Goal: Register for event/course

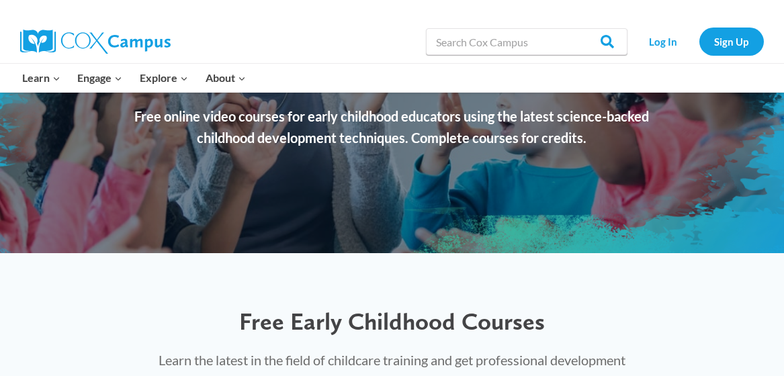
scroll to position [172, 0]
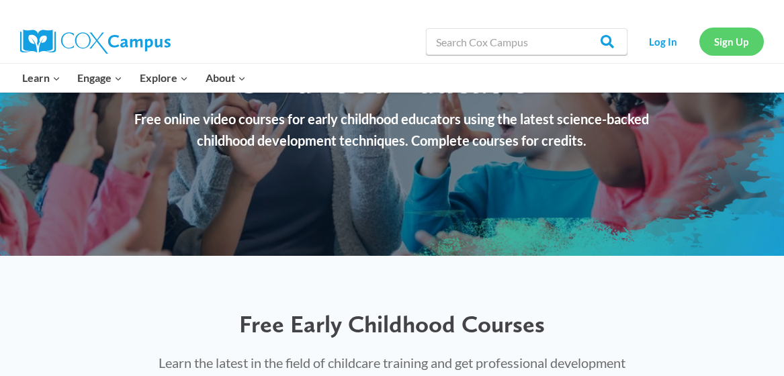
click at [739, 40] on link "Sign Up" at bounding box center [732, 42] width 65 height 28
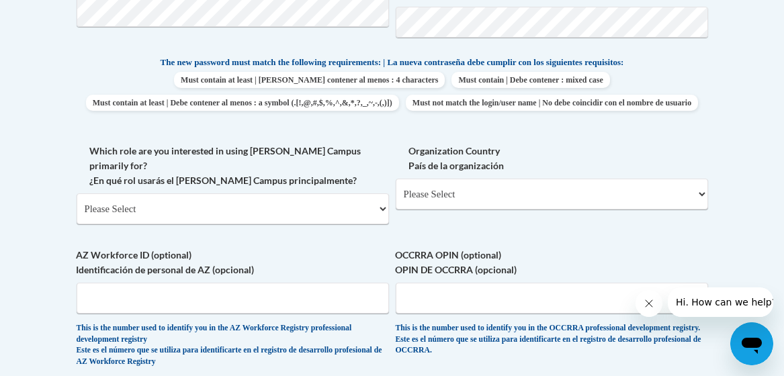
scroll to position [696, 0]
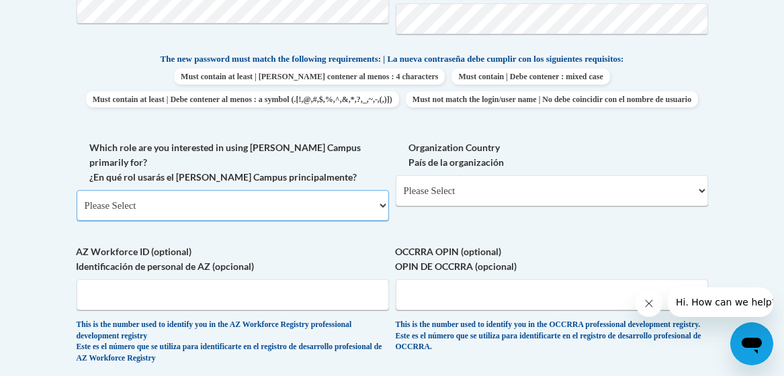
click at [385, 212] on select "Please Select College/University | Colegio/Universidad Community/Nonprofit Part…" at bounding box center [233, 205] width 312 height 31
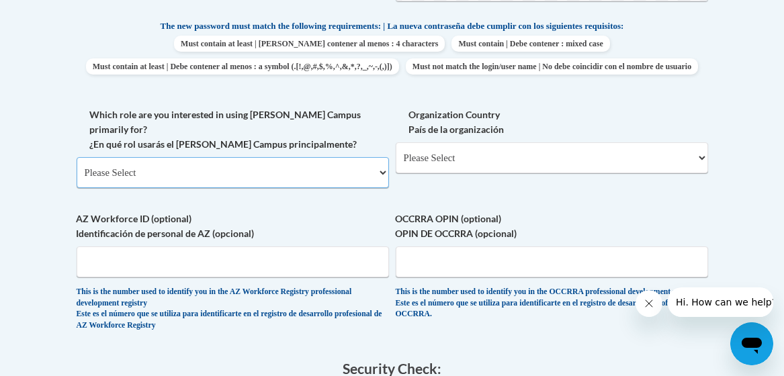
scroll to position [730, 0]
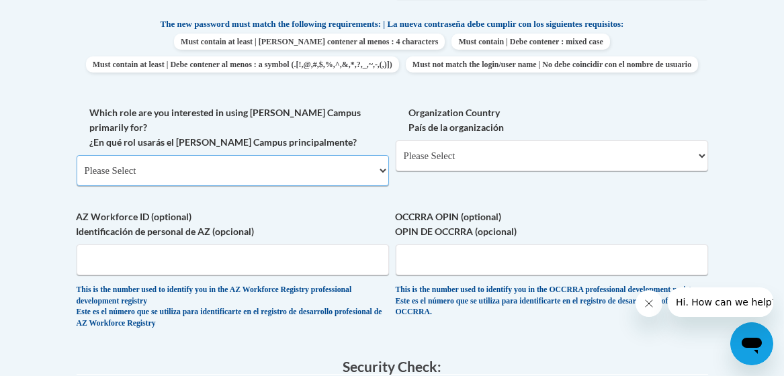
click at [380, 176] on select "Please Select College/University | Colegio/Universidad Community/Nonprofit Part…" at bounding box center [233, 170] width 312 height 31
click at [716, 212] on div "Member Registration - All Fields Required Already have an account? Log in Prefe…" at bounding box center [393, 103] width 652 height 1086
click at [704, 171] on select "Please Select United States | Estados Unidos Outside of the United States | Fue…" at bounding box center [552, 155] width 312 height 31
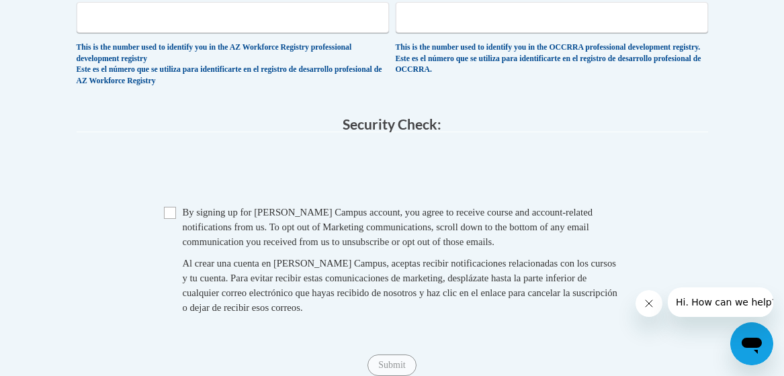
scroll to position [799, 0]
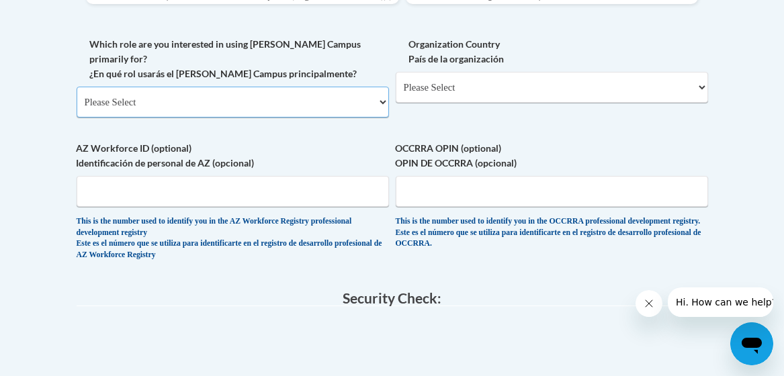
click at [373, 106] on select "Please Select College/University | Colegio/Universidad Community/Nonprofit Part…" at bounding box center [233, 102] width 312 height 31
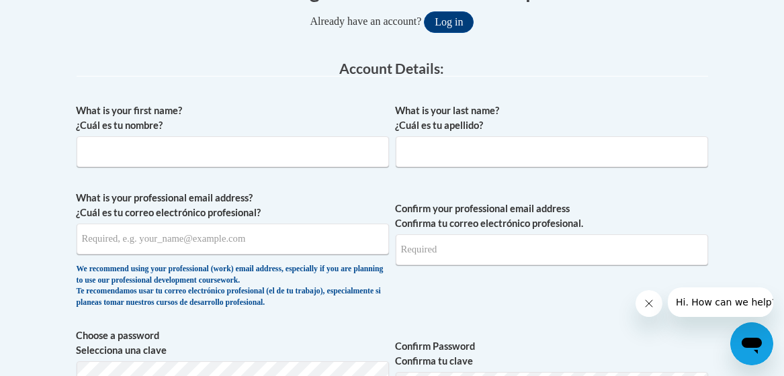
scroll to position [328, 0]
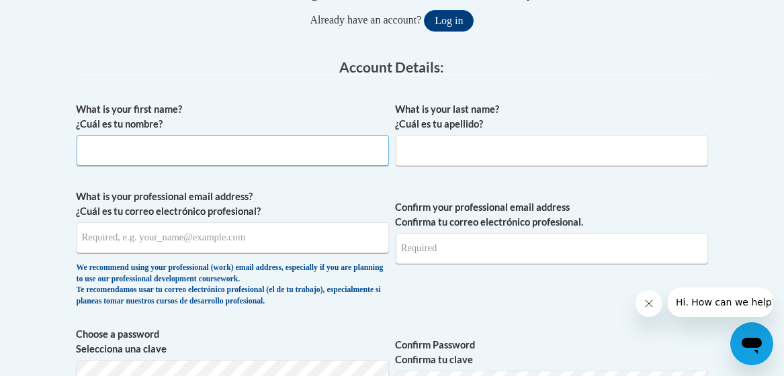
click at [93, 155] on input "What is your first name? ¿Cuál es tu nombre?" at bounding box center [233, 150] width 312 height 31
type input "Kira"
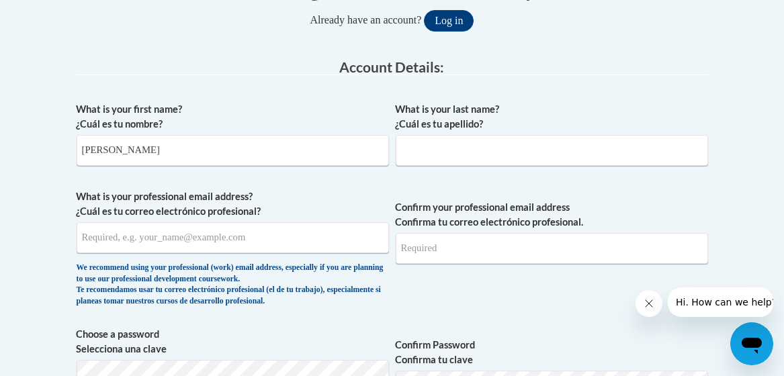
type input "Hodges"
type input "msklhodges@gmail.com"
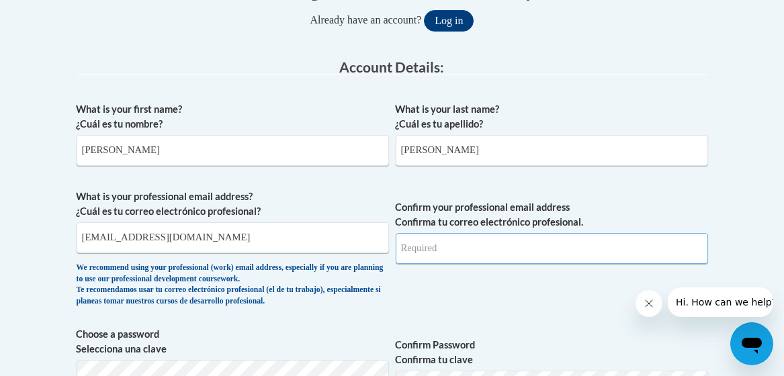
type input "msklhodges@gmail.com"
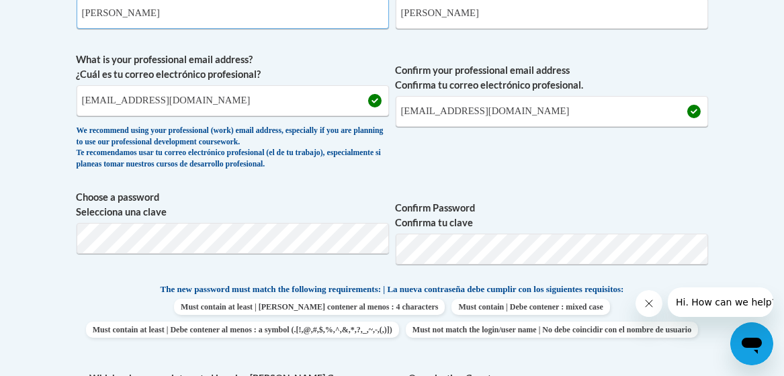
scroll to position [468, 0]
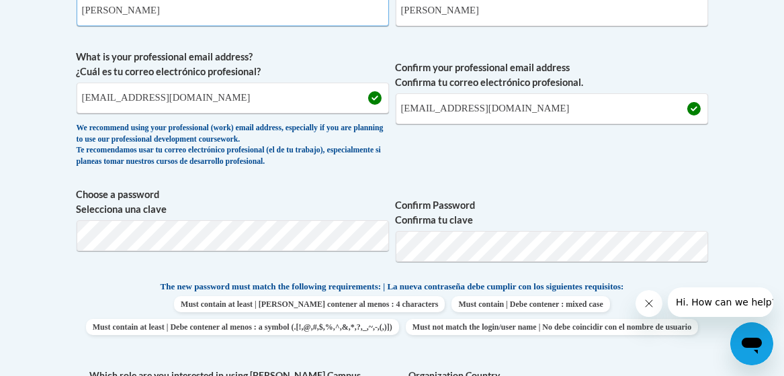
type input "Kira"
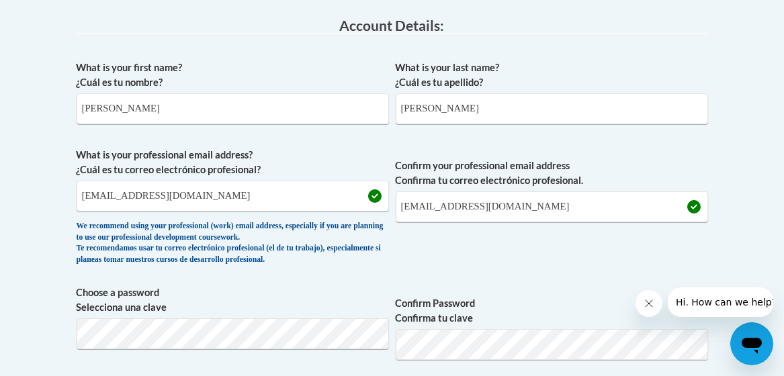
click at [412, 254] on span "Confirm your professional email address Confirma tu correo electrónico profesio…" at bounding box center [552, 210] width 312 height 124
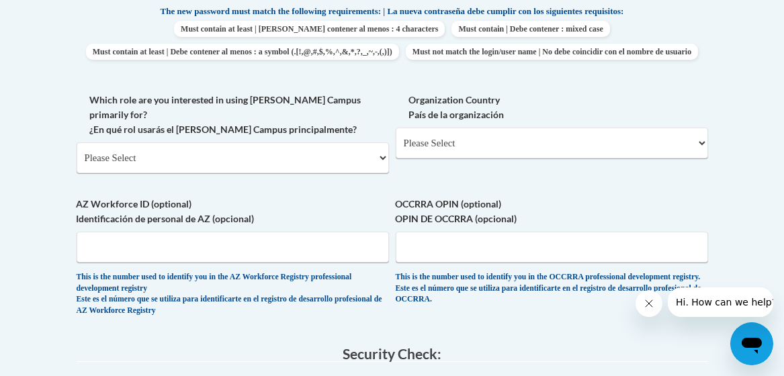
scroll to position [745, 0]
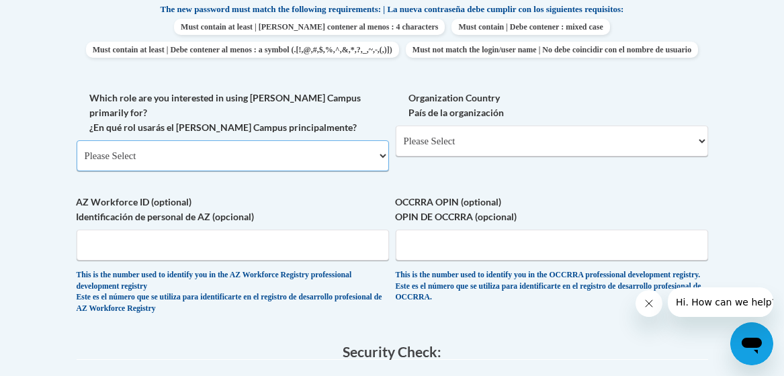
click at [373, 162] on select "Please Select College/University | Colegio/Universidad Community/Nonprofit Part…" at bounding box center [233, 155] width 312 height 31
select select "fbf2d438-af2f-41f8-98f1-81c410e29de3"
click at [77, 147] on select "Please Select College/University | Colegio/Universidad Community/Nonprofit Part…" at bounding box center [233, 155] width 312 height 31
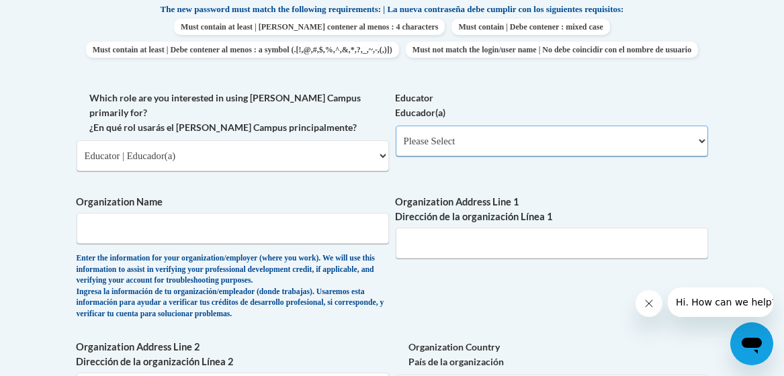
click at [488, 157] on select "Please Select Early Learning/Daycare Teacher/Family Home Care Provider | Maestr…" at bounding box center [552, 141] width 312 height 31
select select "5e2af403-4f2c-4e49-a02f-103e55d7b75b"
click at [396, 147] on select "Please Select Early Learning/Daycare Teacher/Family Home Care Provider | Maestr…" at bounding box center [552, 141] width 312 height 31
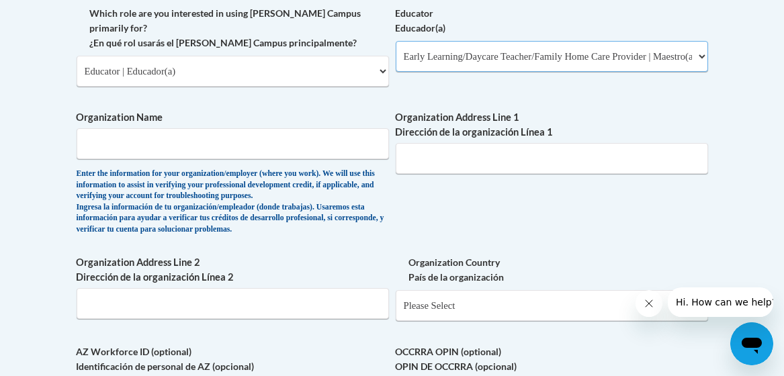
scroll to position [832, 0]
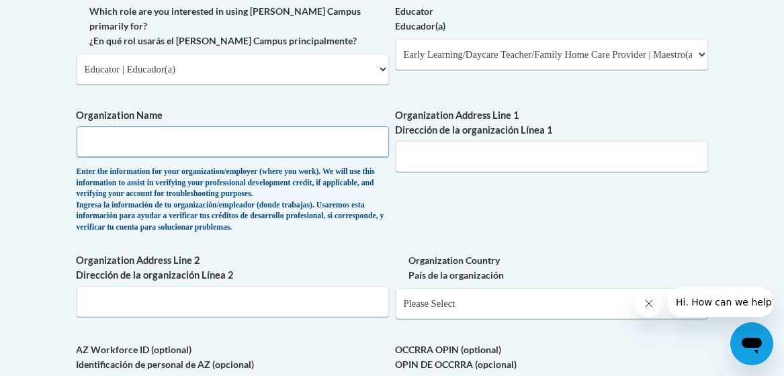
click at [93, 144] on input "Organization Name" at bounding box center [233, 141] width 312 height 31
type input "Smiles,Giggles&Hugs LLC"
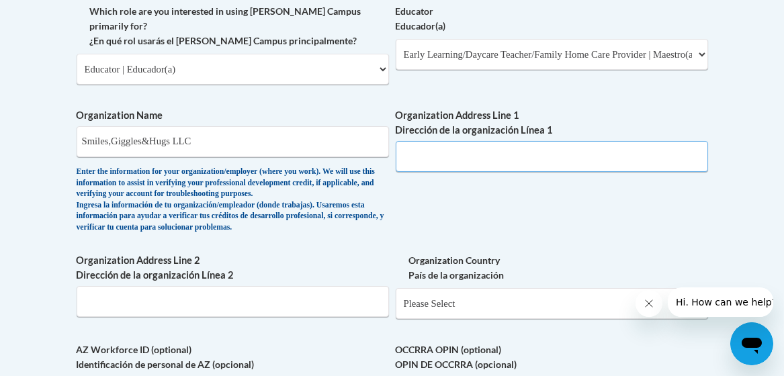
click at [411, 166] on input "Organization Address Line 1 Dirección de la organización Línea 1" at bounding box center [552, 156] width 312 height 31
click at [409, 165] on input "Organization Address Line 1 Dirección de la organización Línea 1" at bounding box center [552, 156] width 312 height 31
click at [409, 164] on input "Organization Address Line 1 Dirección de la organización Línea 1" at bounding box center [552, 156] width 312 height 31
click at [421, 166] on input "Organization Address Line 1 Dirección de la organización Línea 1" at bounding box center [552, 156] width 312 height 31
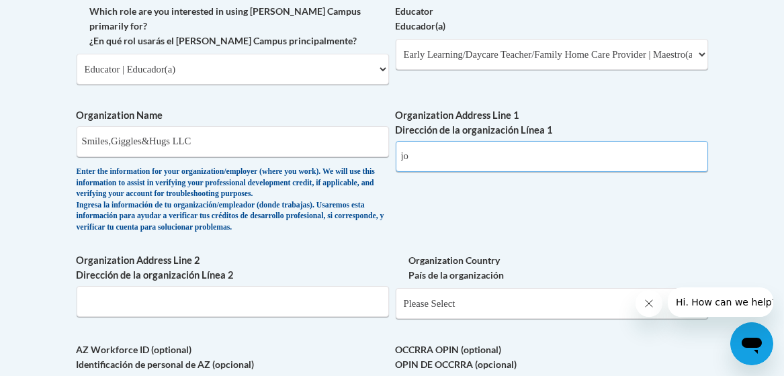
type input "joe"
click at [492, 161] on input "Joe Kennedy Blvd st" at bounding box center [552, 156] width 312 height 31
click at [489, 163] on input "Joe Kennedy Blvd st" at bounding box center [552, 156] width 312 height 31
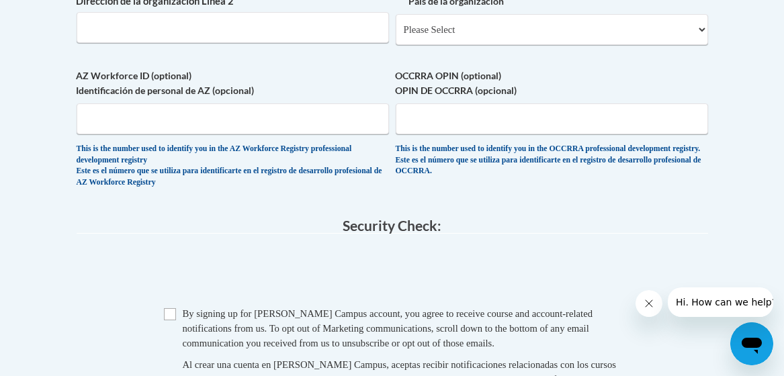
scroll to position [1107, 0]
type input "Joe Kennedy Blvd statesboro Ga"
click at [172, 320] on input "Checkbox" at bounding box center [170, 314] width 12 height 12
checkbox input "true"
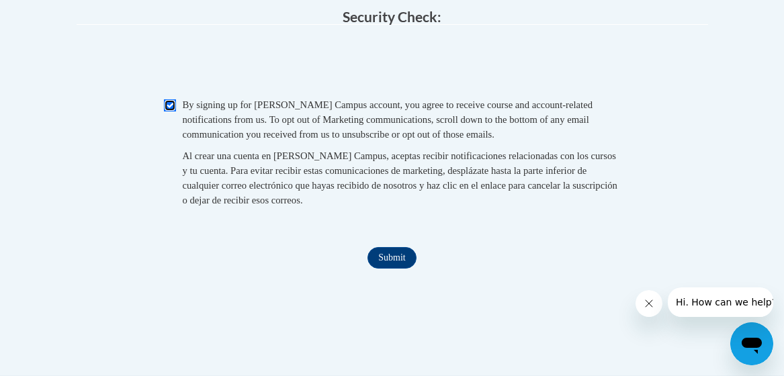
scroll to position [1322, 0]
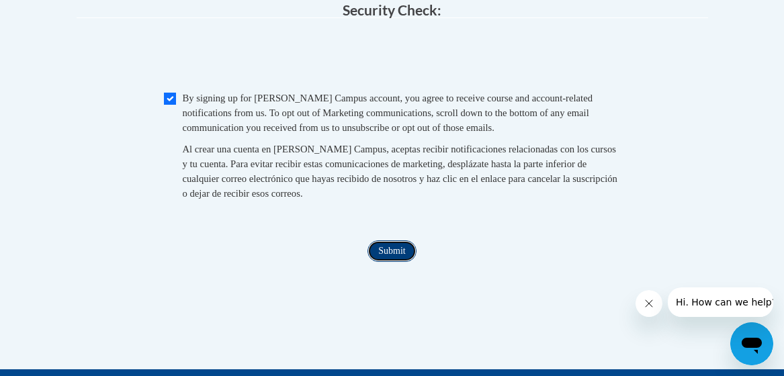
click at [384, 257] on input "Submit" at bounding box center [392, 252] width 48 height 22
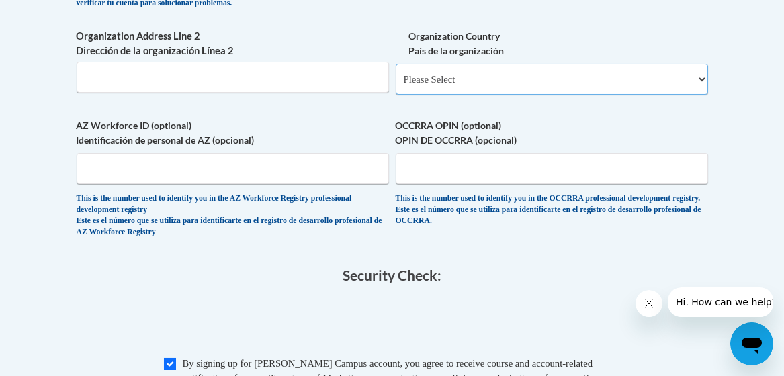
scroll to position [1050, 0]
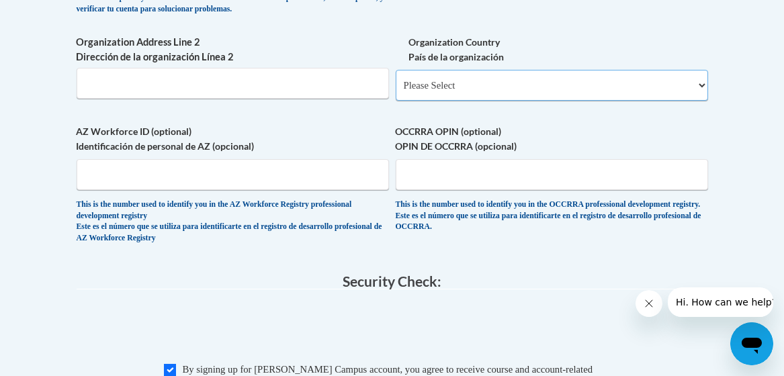
click at [701, 93] on select "Please Select United States | Estados Unidos Outside of the United States | Fue…" at bounding box center [552, 85] width 312 height 31
select select "ad49bcad-a171-4b2e-b99c-48b446064914"
click at [396, 77] on select "Please Select United States | Estados Unidos Outside of the United States | Fue…" at bounding box center [552, 85] width 312 height 31
select select
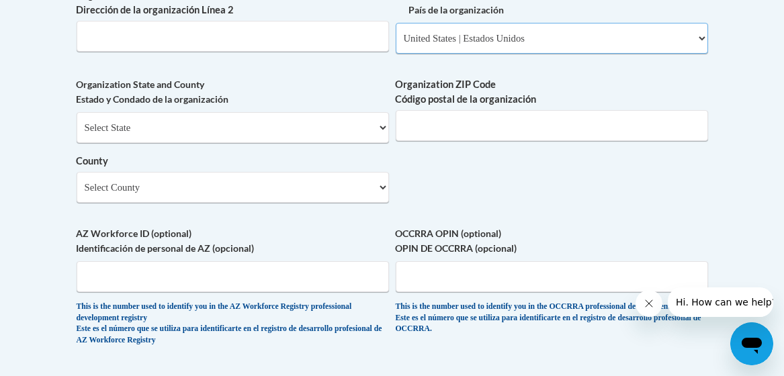
scroll to position [1099, 0]
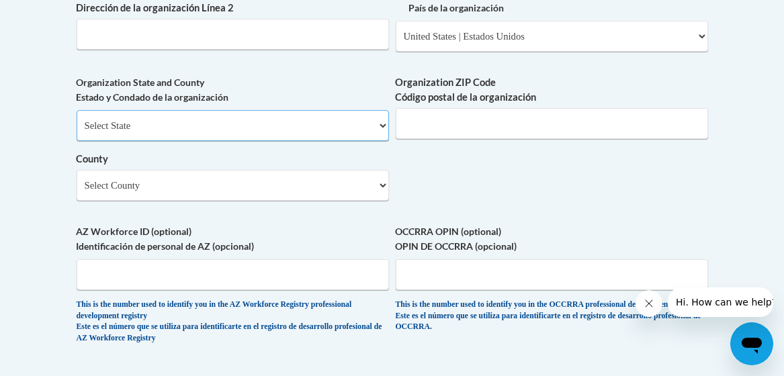
click at [378, 136] on select "Select State Alabama Alaska Arizona Arkansas California Colorado Connecticut De…" at bounding box center [233, 125] width 312 height 31
select select "Georgia"
click at [77, 117] on select "Select State Alabama Alaska Arizona Arkansas California Colorado Connecticut De…" at bounding box center [233, 125] width 312 height 31
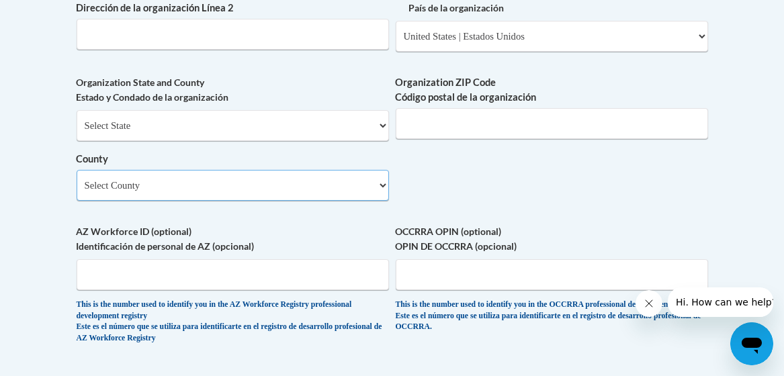
click at [380, 190] on select "Select County Appling Atkinson Bacon Baker Baldwin Banks Barrow Bartow Ben Hill…" at bounding box center [233, 185] width 312 height 31
select select "Bulloch"
click at [77, 177] on select "Select County Appling Atkinson Bacon Baker Baldwin Banks Barrow Bartow Ben Hill…" at bounding box center [233, 185] width 312 height 31
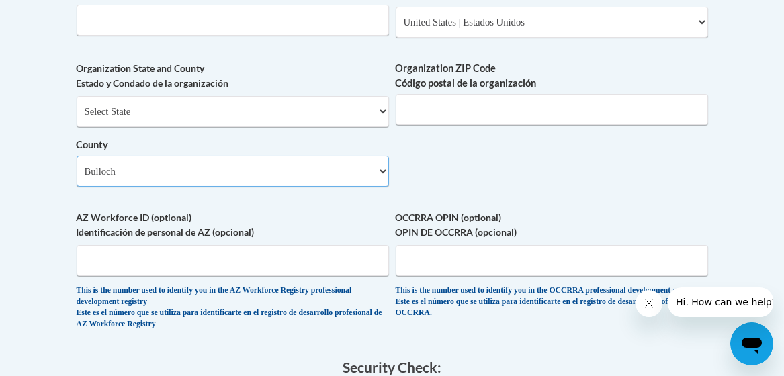
scroll to position [1118, 0]
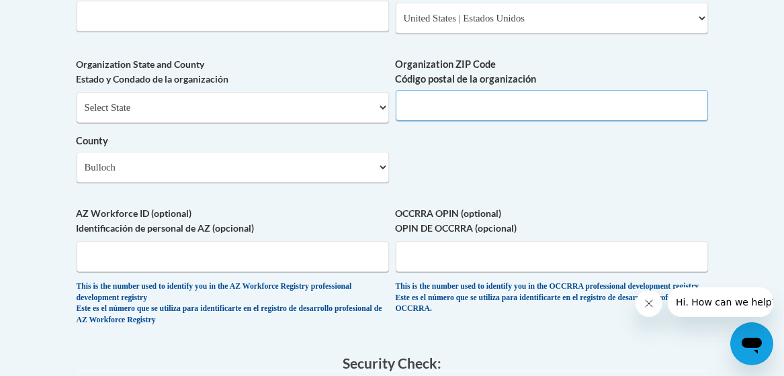
click at [417, 117] on input "Organization ZIP Code Código postal de la organización" at bounding box center [552, 105] width 312 height 31
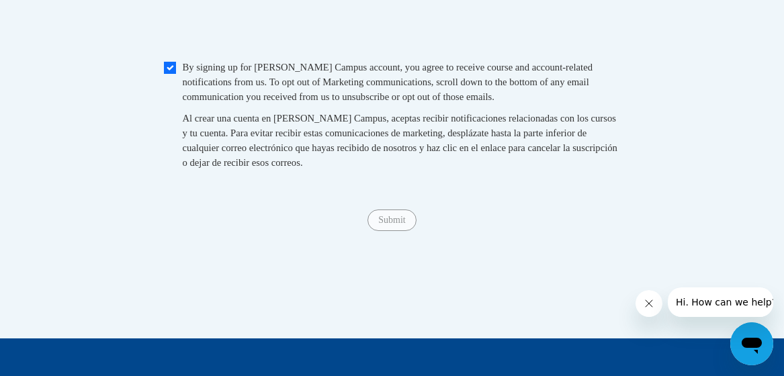
scroll to position [1513, 0]
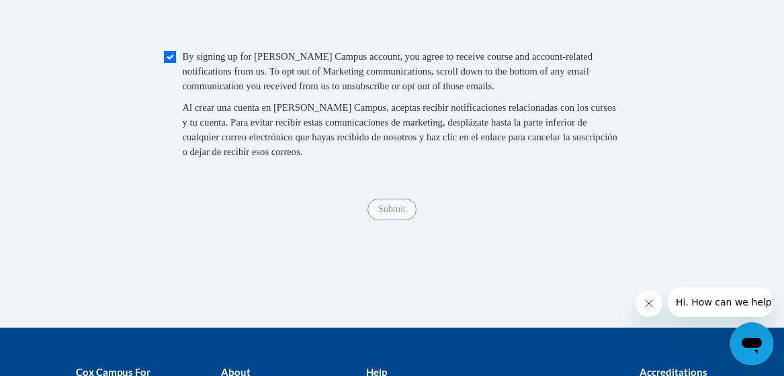
type input "30458"
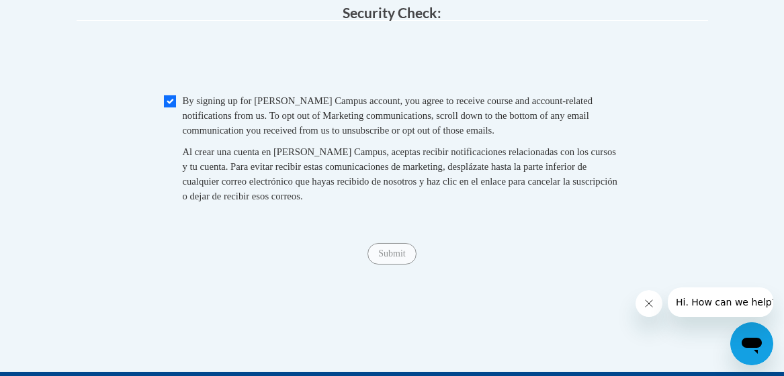
scroll to position [1454, 0]
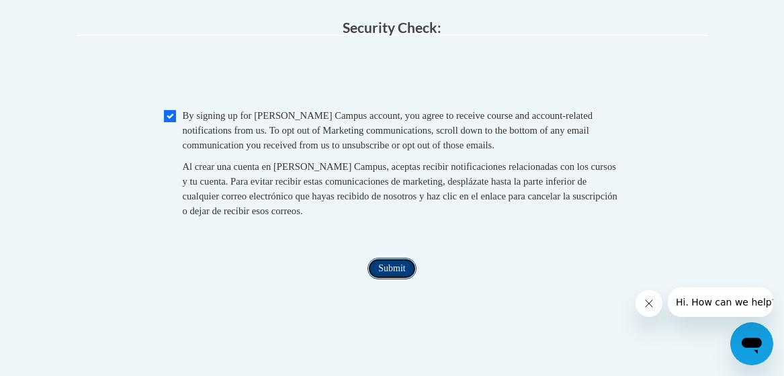
click at [387, 276] on input "Submit" at bounding box center [392, 269] width 48 height 22
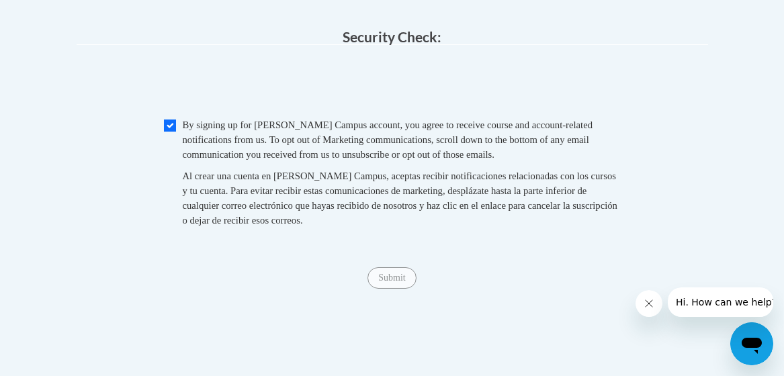
scroll to position [1443, 0]
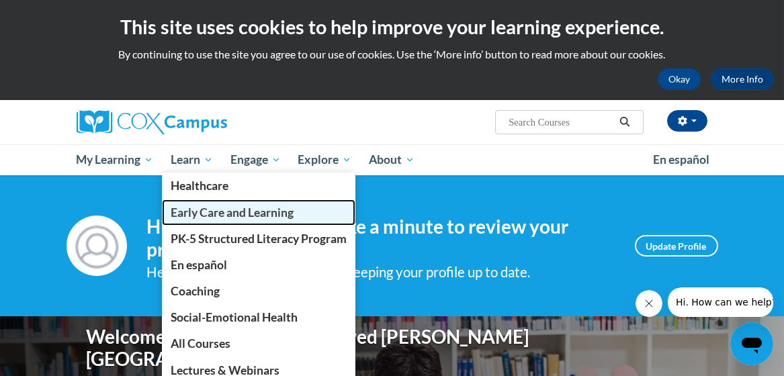
click at [218, 208] on span "Early Care and Learning" at bounding box center [232, 213] width 123 height 14
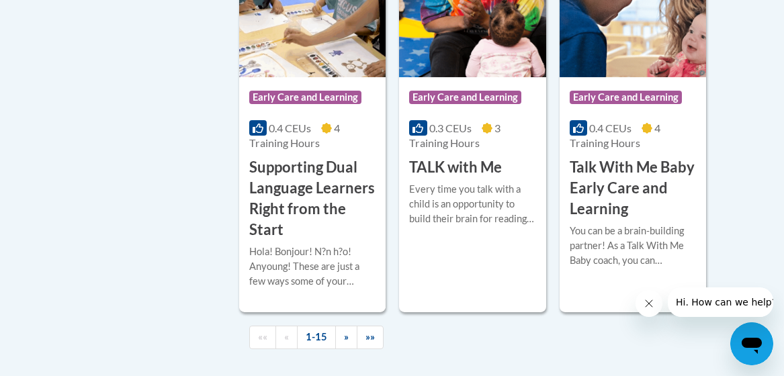
scroll to position [2208, 0]
click at [616, 176] on h3 "Talk With Me Baby Early Care and Learning" at bounding box center [633, 189] width 126 height 62
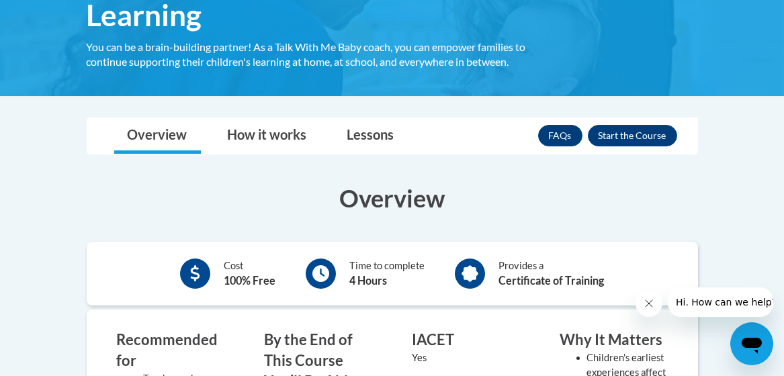
scroll to position [276, 0]
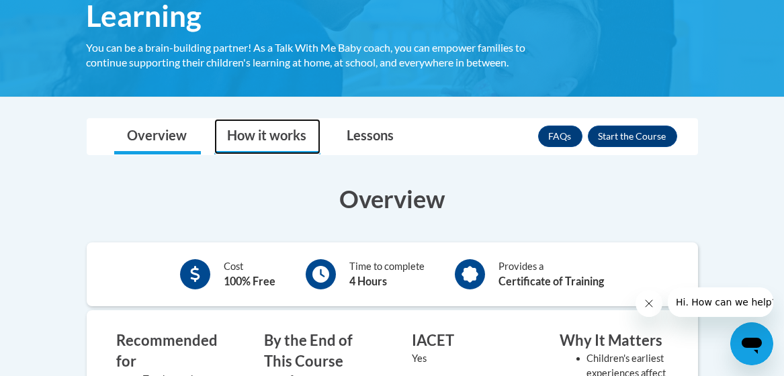
click at [254, 131] on link "How it works" at bounding box center [267, 137] width 106 height 36
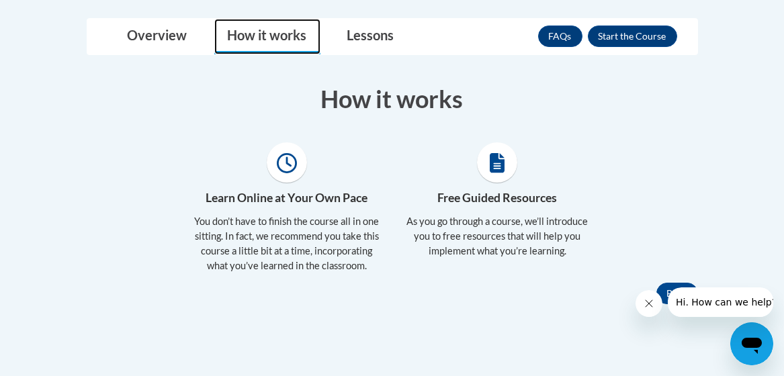
scroll to position [374, 0]
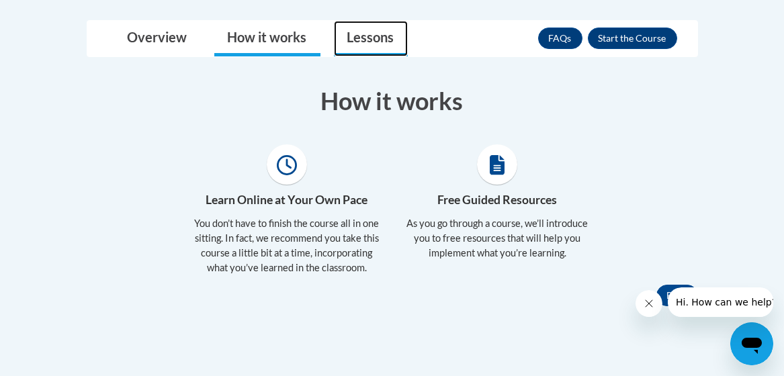
click at [366, 34] on link "Lessons" at bounding box center [371, 39] width 74 height 36
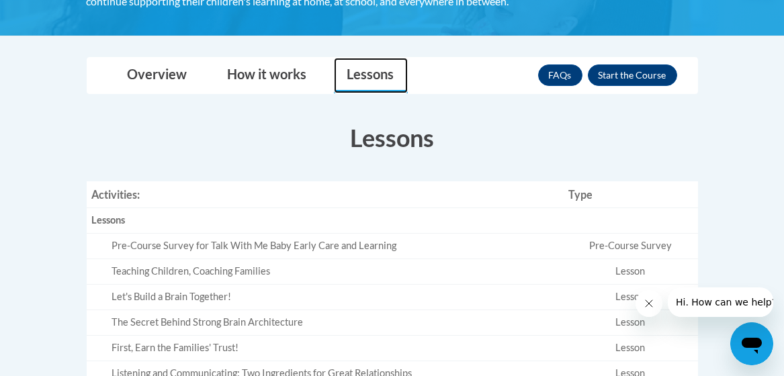
scroll to position [337, 0]
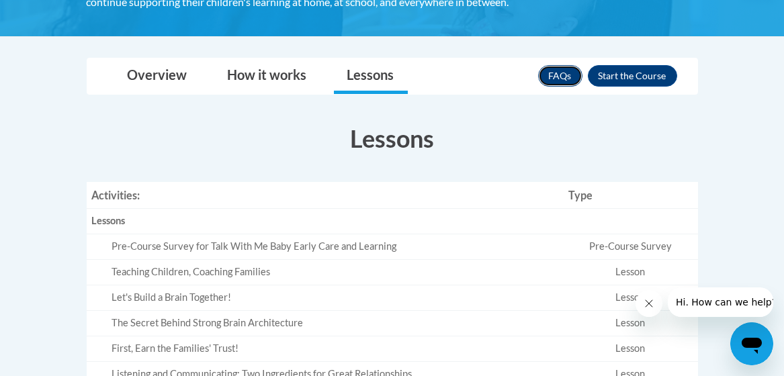
click at [556, 77] on link "FAQs" at bounding box center [560, 76] width 44 height 22
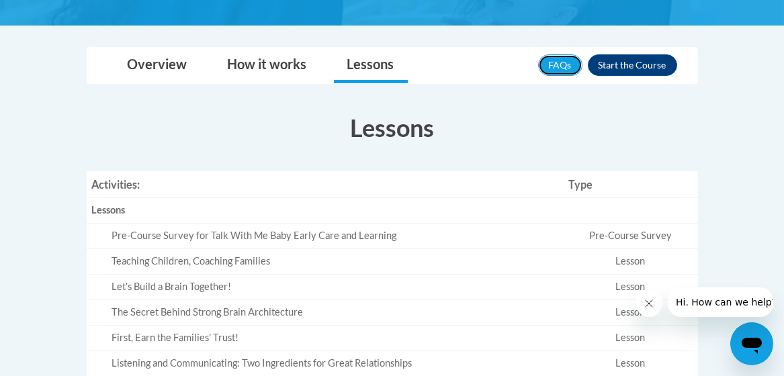
scroll to position [347, 0]
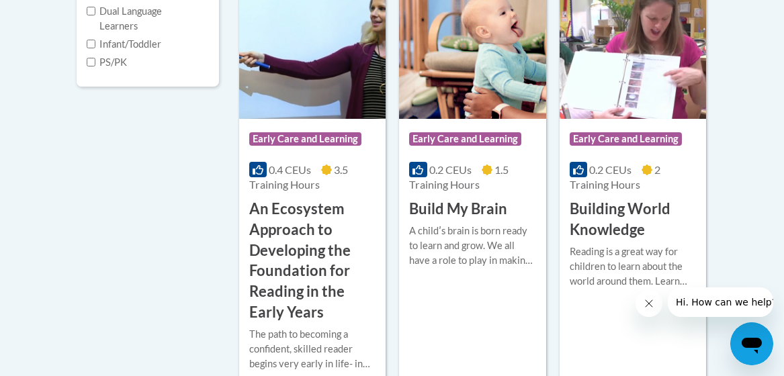
scroll to position [509, 0]
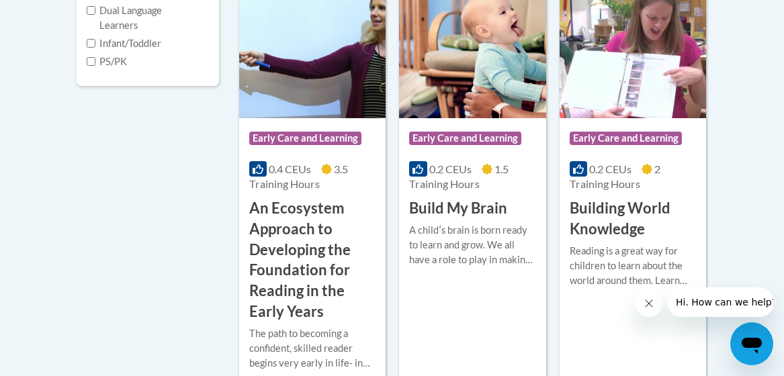
click at [456, 126] on div "Course Category: Early Care and Learning" at bounding box center [472, 140] width 126 height 30
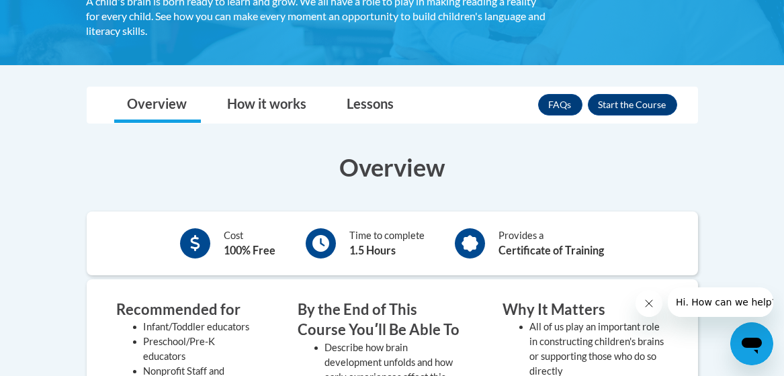
scroll to position [267, 0]
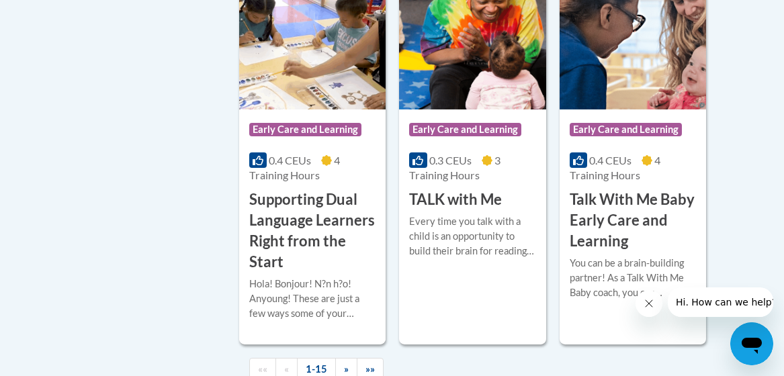
scroll to position [2179, 0]
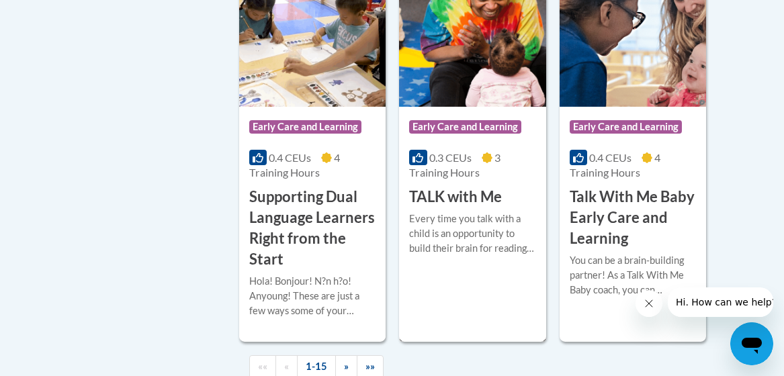
click at [458, 189] on h3 "TALK with Me" at bounding box center [455, 197] width 93 height 21
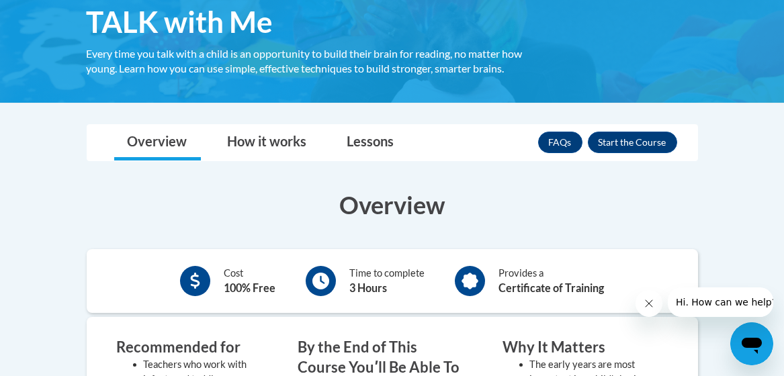
scroll to position [233, 0]
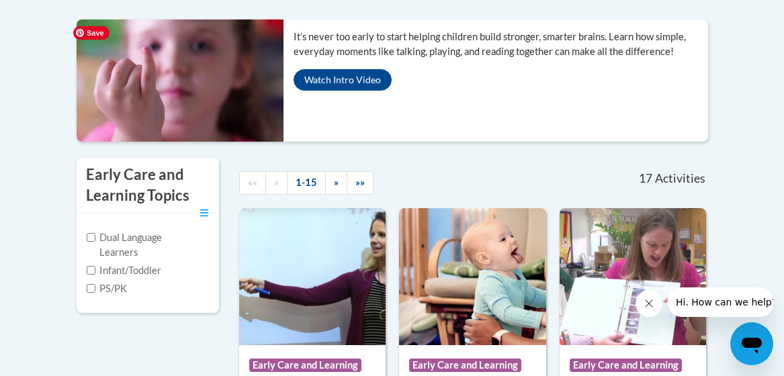
scroll to position [283, 0]
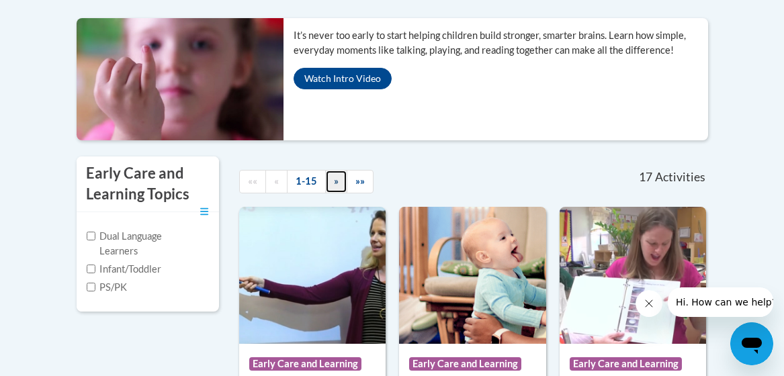
click at [337, 184] on span "»" at bounding box center [336, 180] width 5 height 11
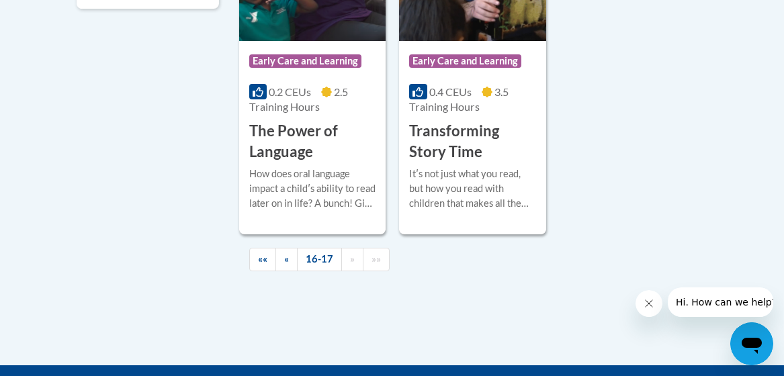
scroll to position [587, 0]
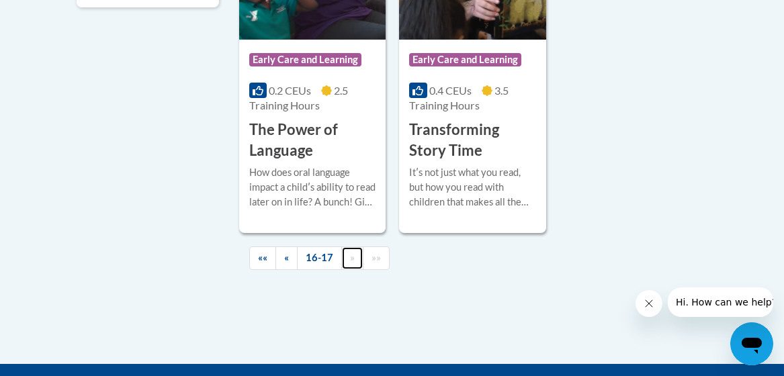
click at [348, 263] on link "»" at bounding box center [352, 259] width 22 height 24
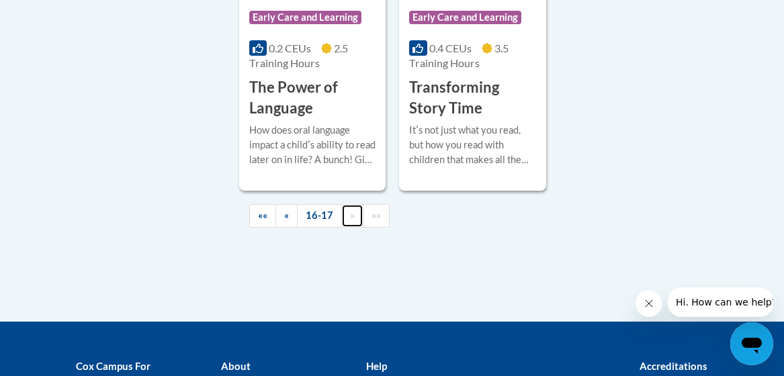
scroll to position [630, 0]
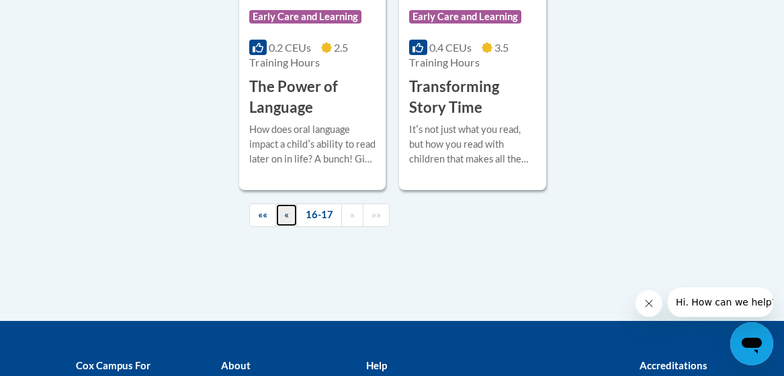
click at [288, 219] on span "«" at bounding box center [286, 214] width 5 height 11
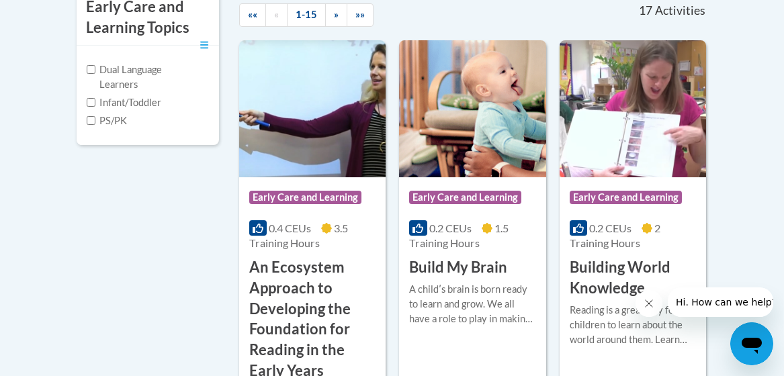
scroll to position [446, 0]
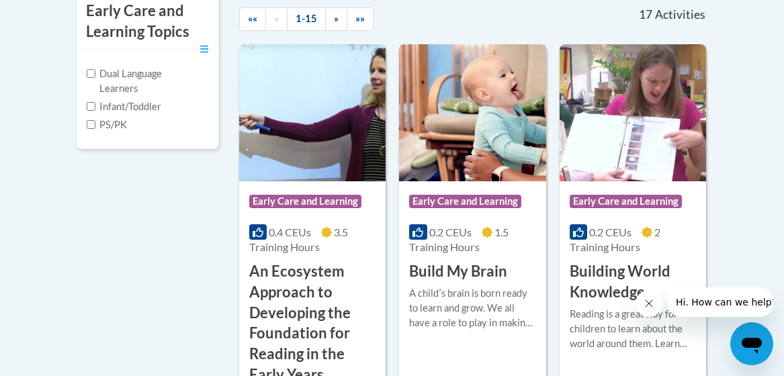
click at [455, 202] on span "Early Care and Learning" at bounding box center [465, 201] width 112 height 13
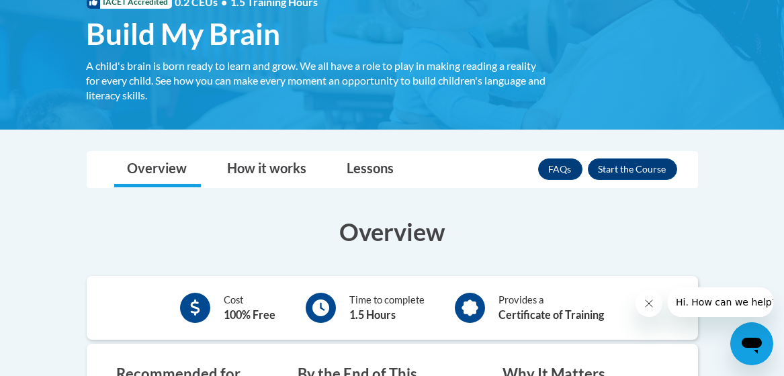
scroll to position [226, 0]
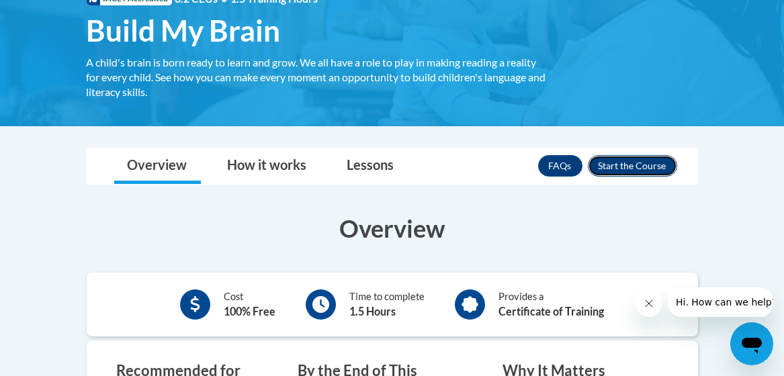
click at [622, 163] on button "Enroll" at bounding box center [632, 166] width 89 height 22
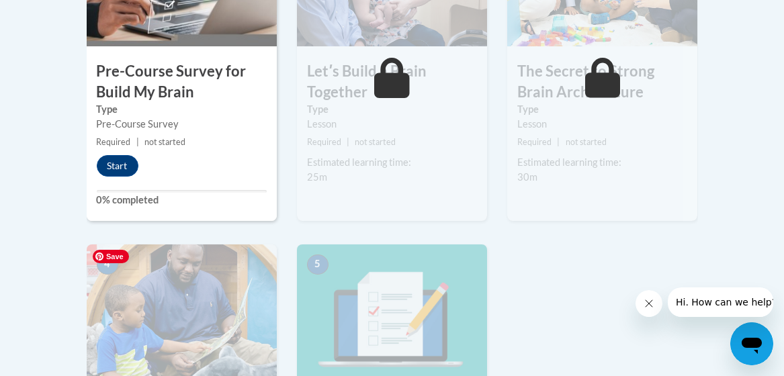
scroll to position [559, 0]
click at [118, 165] on button "Start" at bounding box center [118, 167] width 42 height 22
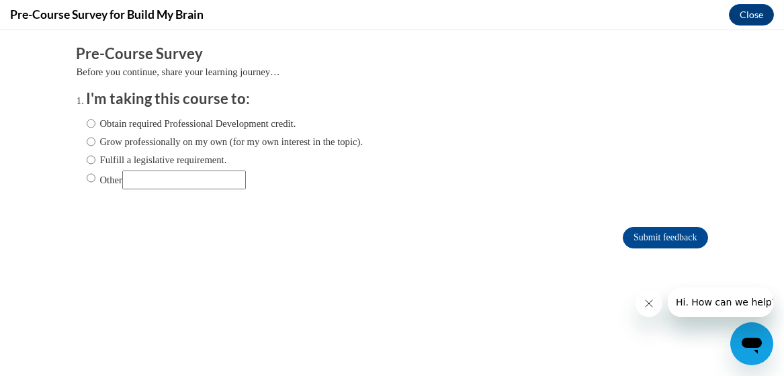
scroll to position [0, 0]
click at [89, 120] on input "Obtain required Professional Development credit." at bounding box center [91, 123] width 9 height 15
radio input "true"
click at [93, 141] on input "Grow professionally on my own (for my own interest in the topic)." at bounding box center [91, 141] width 9 height 15
radio input "true"
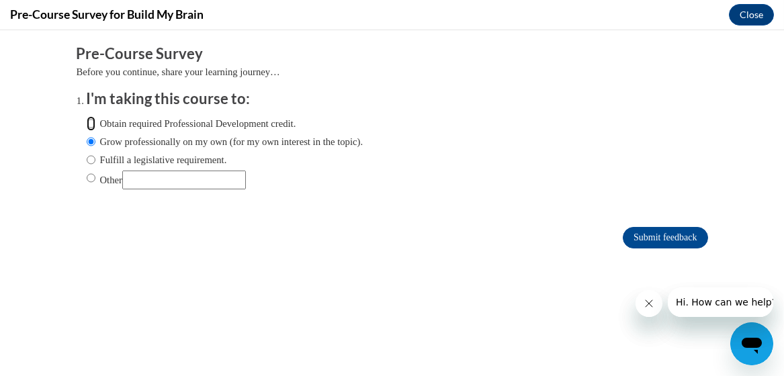
click at [93, 120] on input "Obtain required Professional Development credit." at bounding box center [91, 123] width 9 height 15
radio input "true"
click at [642, 239] on input "Submit feedback" at bounding box center [665, 238] width 85 height 22
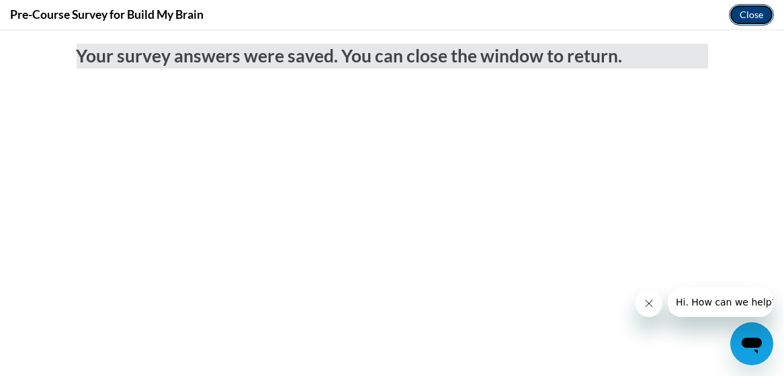
click at [761, 15] on button "Close" at bounding box center [751, 15] width 45 height 22
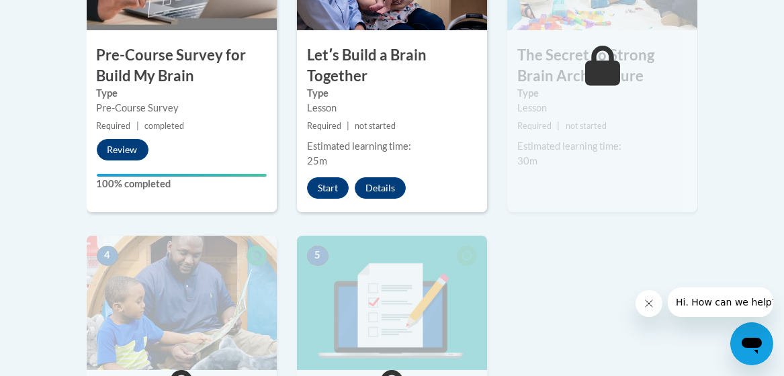
scroll to position [575, 0]
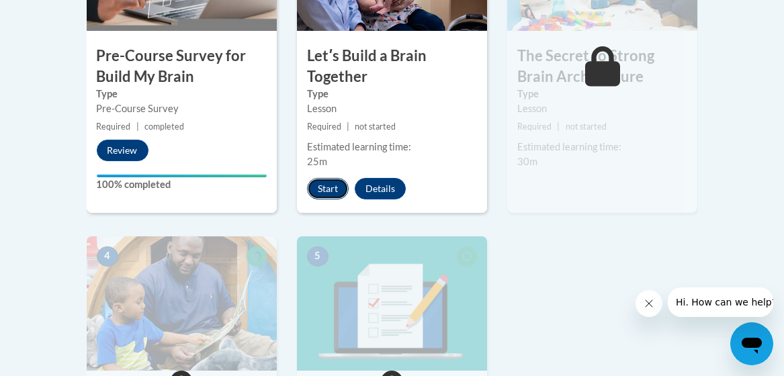
click at [325, 185] on button "Start" at bounding box center [328, 189] width 42 height 22
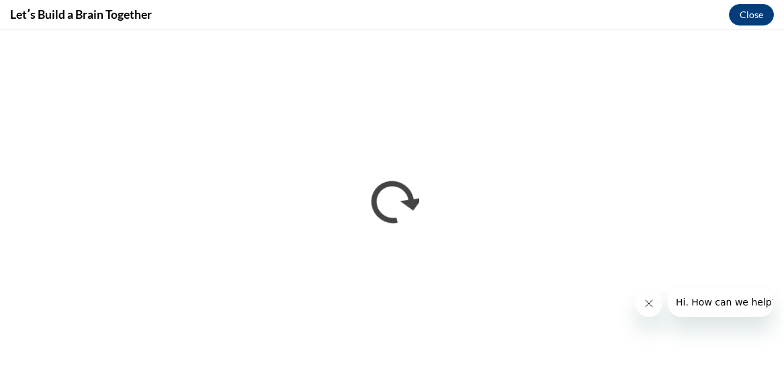
scroll to position [0, 0]
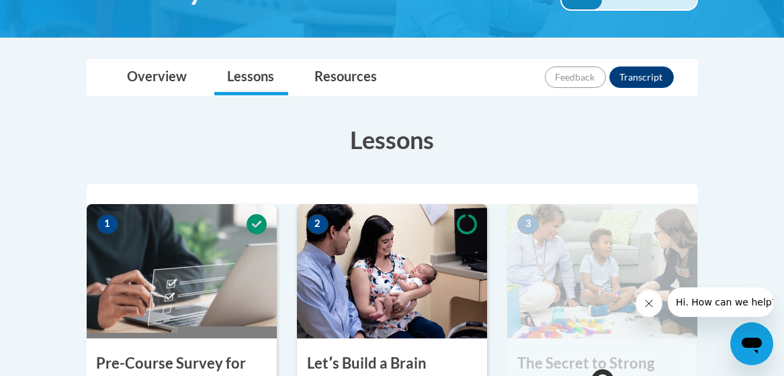
scroll to position [575, 0]
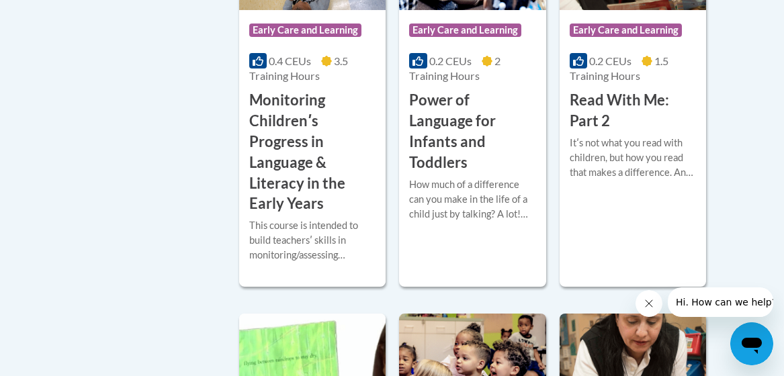
scroll to position [1466, 0]
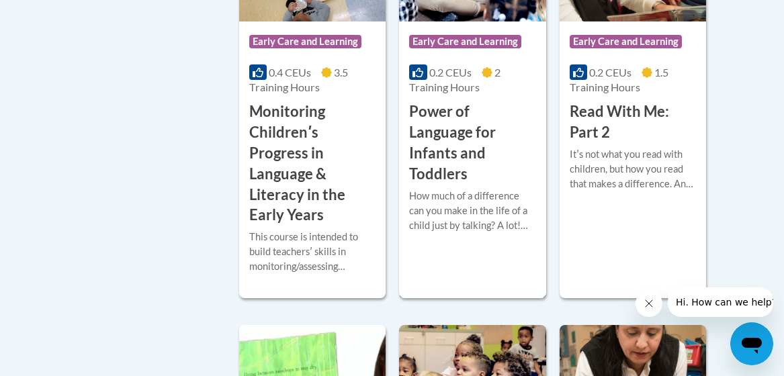
click at [456, 110] on h3 "Power of Language for Infants and Toddlers" at bounding box center [472, 142] width 126 height 83
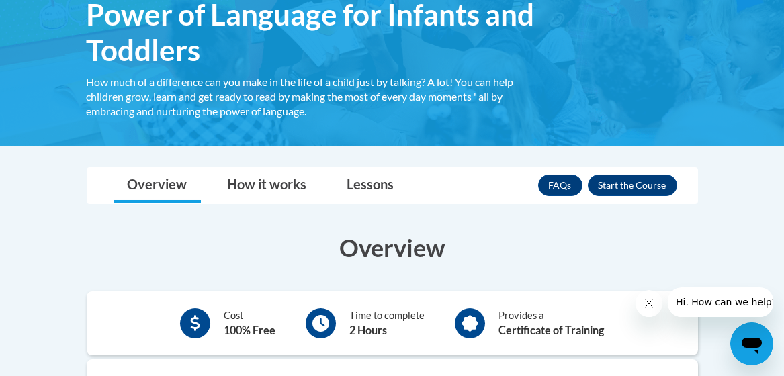
scroll to position [245, 0]
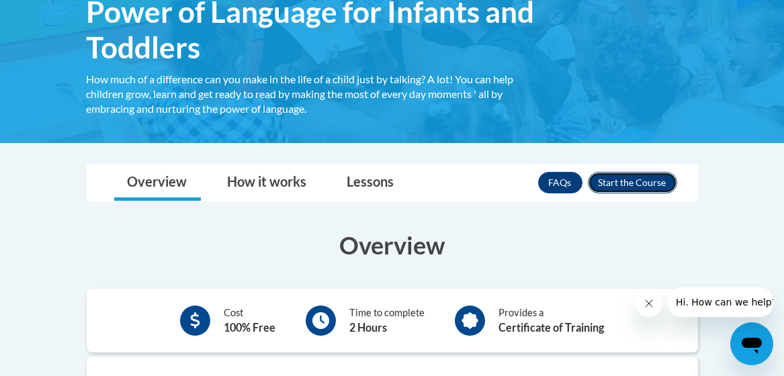
click at [630, 183] on button "Enroll" at bounding box center [632, 183] width 89 height 22
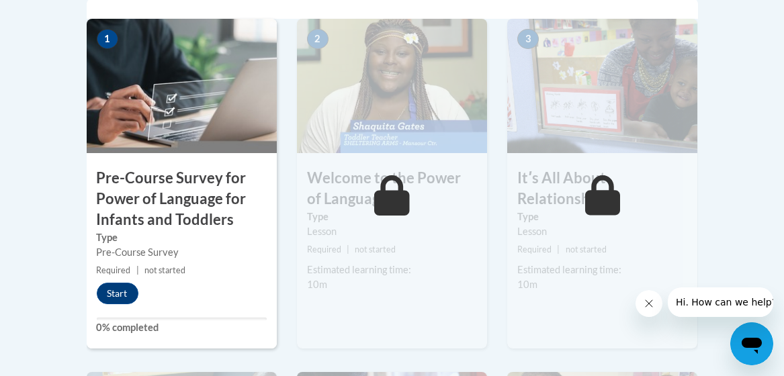
scroll to position [489, 0]
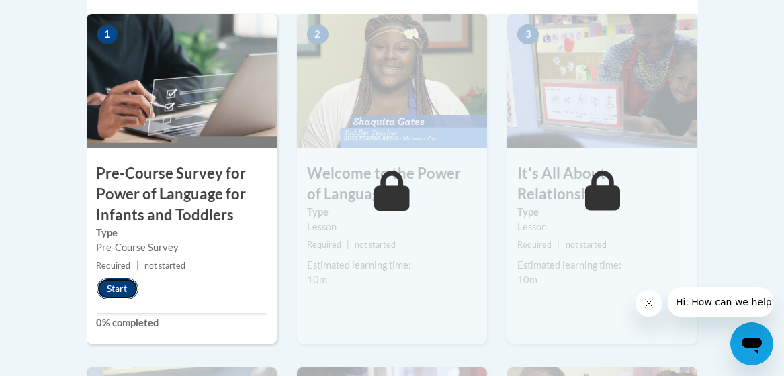
click at [120, 290] on button "Start" at bounding box center [118, 289] width 42 height 22
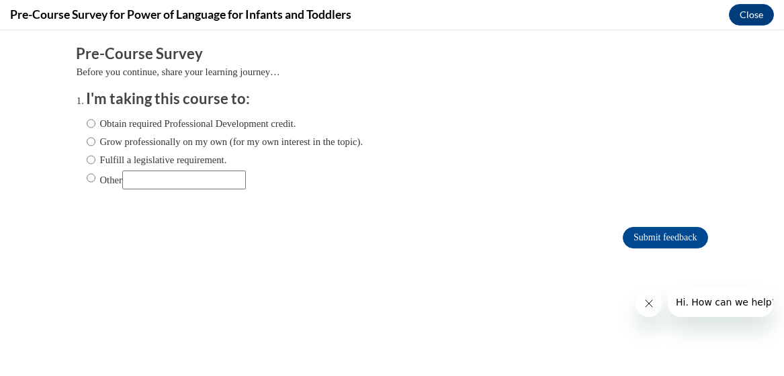
scroll to position [0, 0]
click at [91, 121] on input "Obtain required Professional Development credit." at bounding box center [91, 123] width 9 height 15
radio input "true"
click at [655, 233] on input "Submit feedback" at bounding box center [665, 238] width 85 height 22
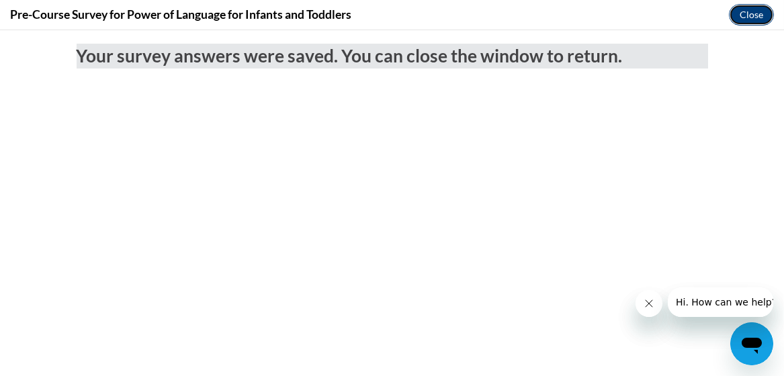
click at [755, 12] on button "Close" at bounding box center [751, 15] width 45 height 22
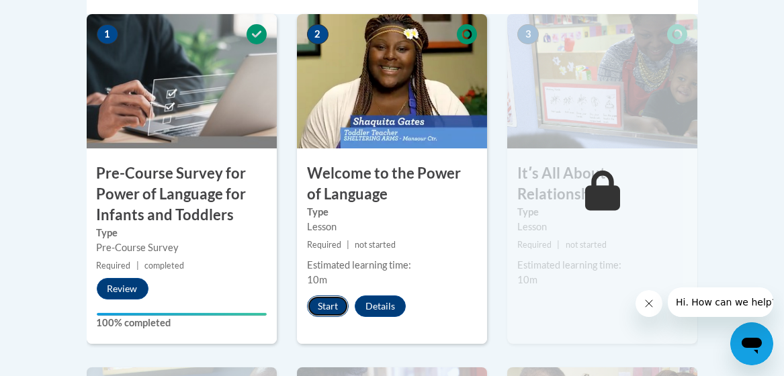
click at [325, 300] on button "Start" at bounding box center [328, 307] width 42 height 22
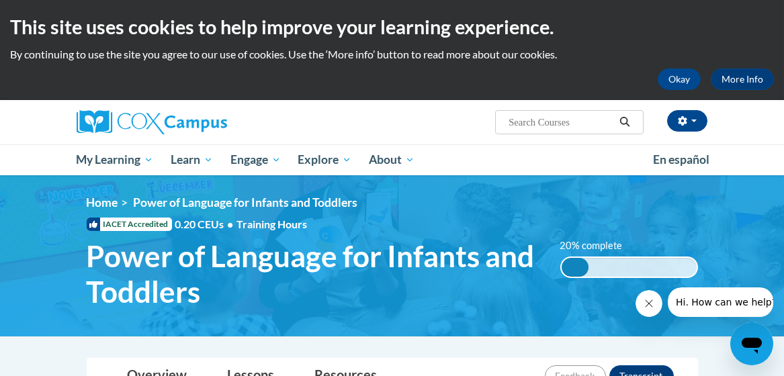
scroll to position [489, 0]
